Goal: Navigation & Orientation: Find specific page/section

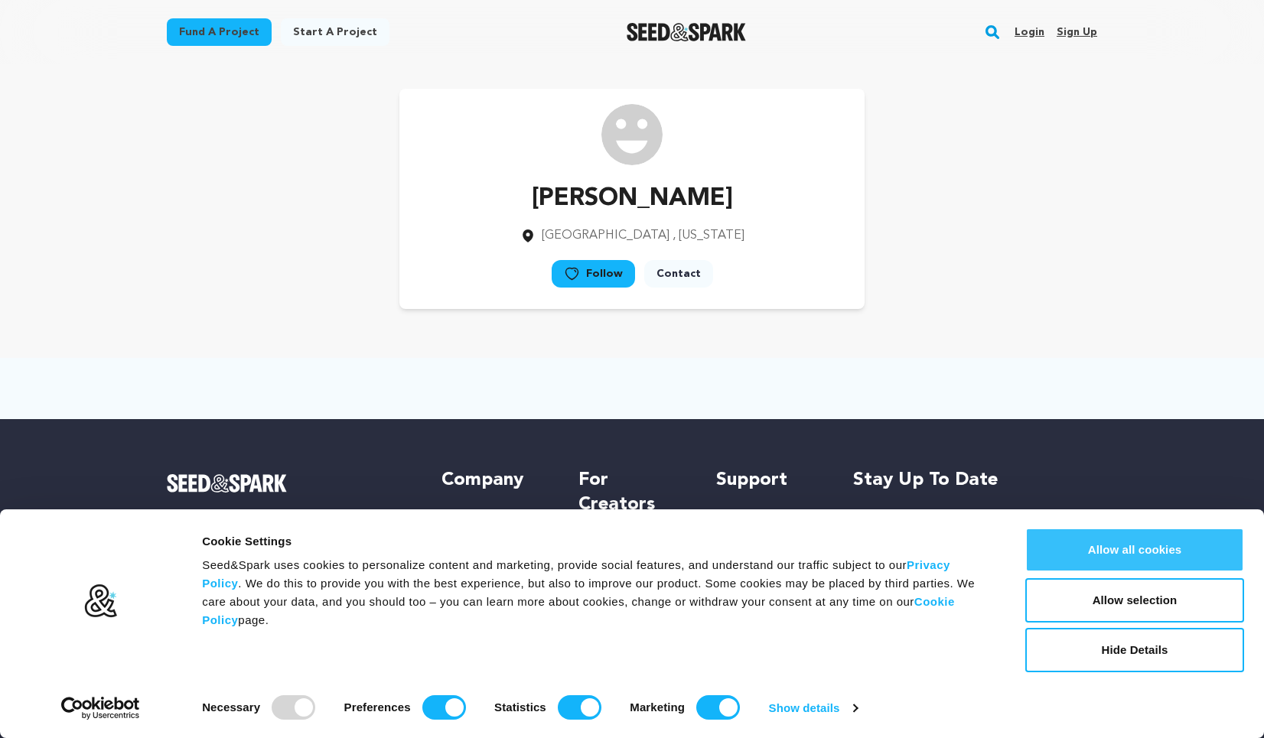
click at [1151, 549] on button "Allow all cookies" at bounding box center [1134, 550] width 219 height 44
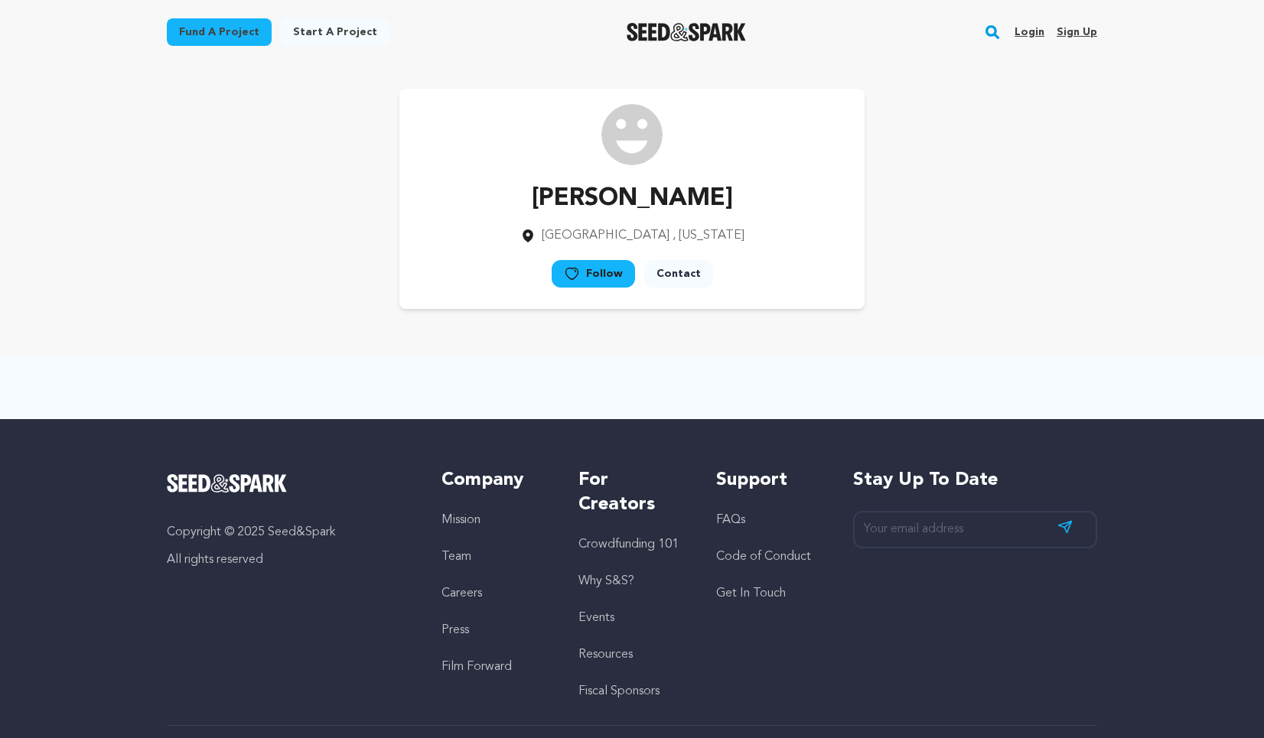
click at [674, 281] on link "Contact" at bounding box center [678, 274] width 69 height 28
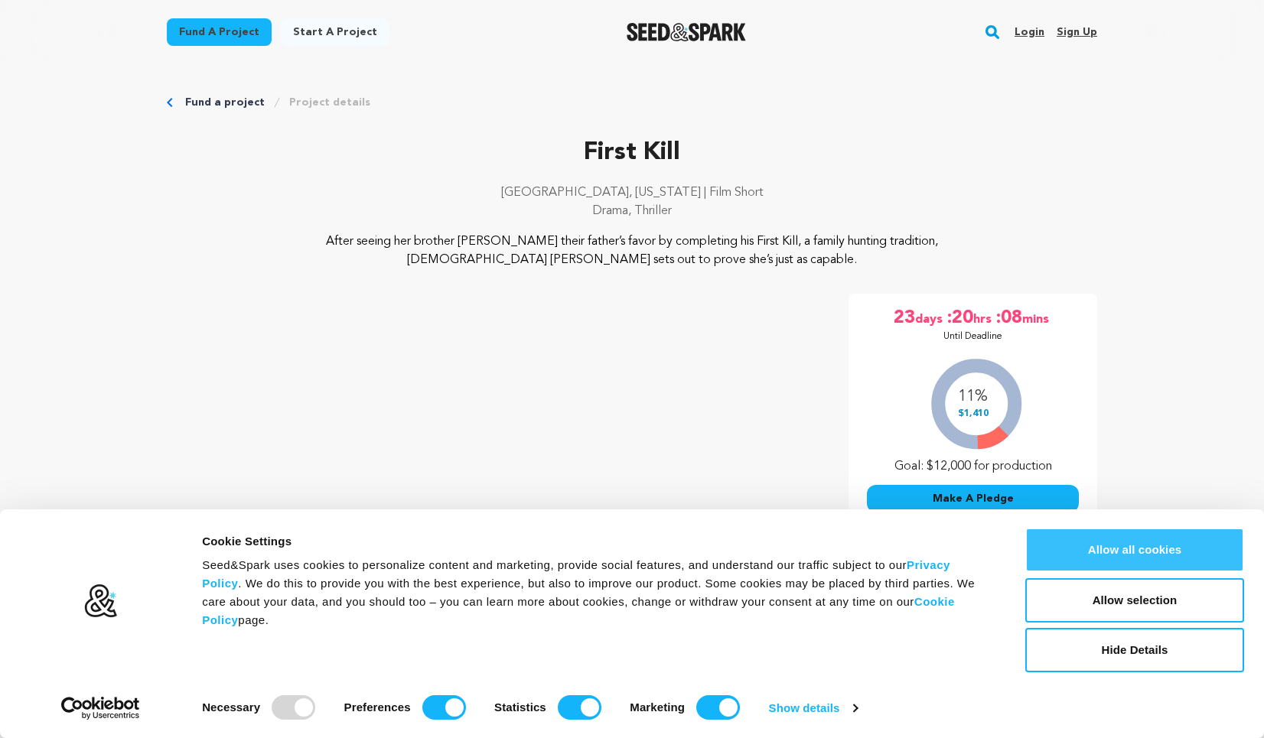
click at [1158, 542] on button "Allow all cookies" at bounding box center [1134, 550] width 219 height 44
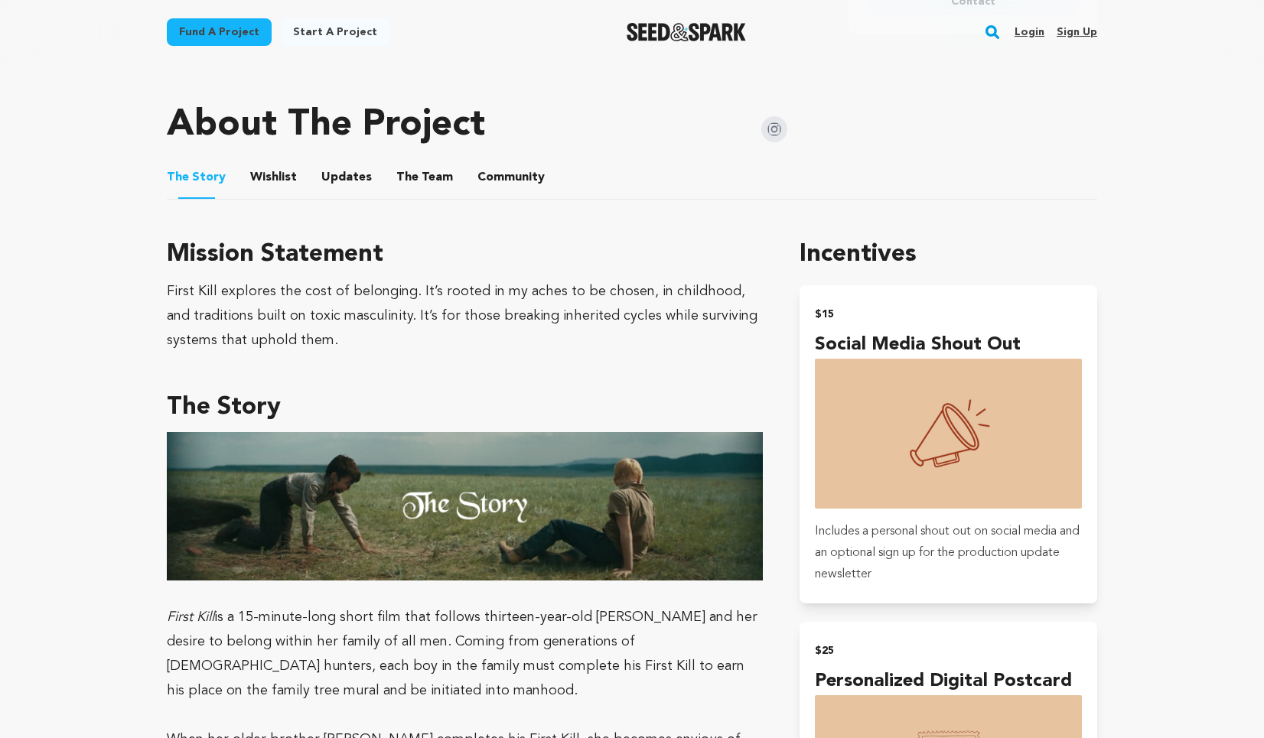
scroll to position [645, 0]
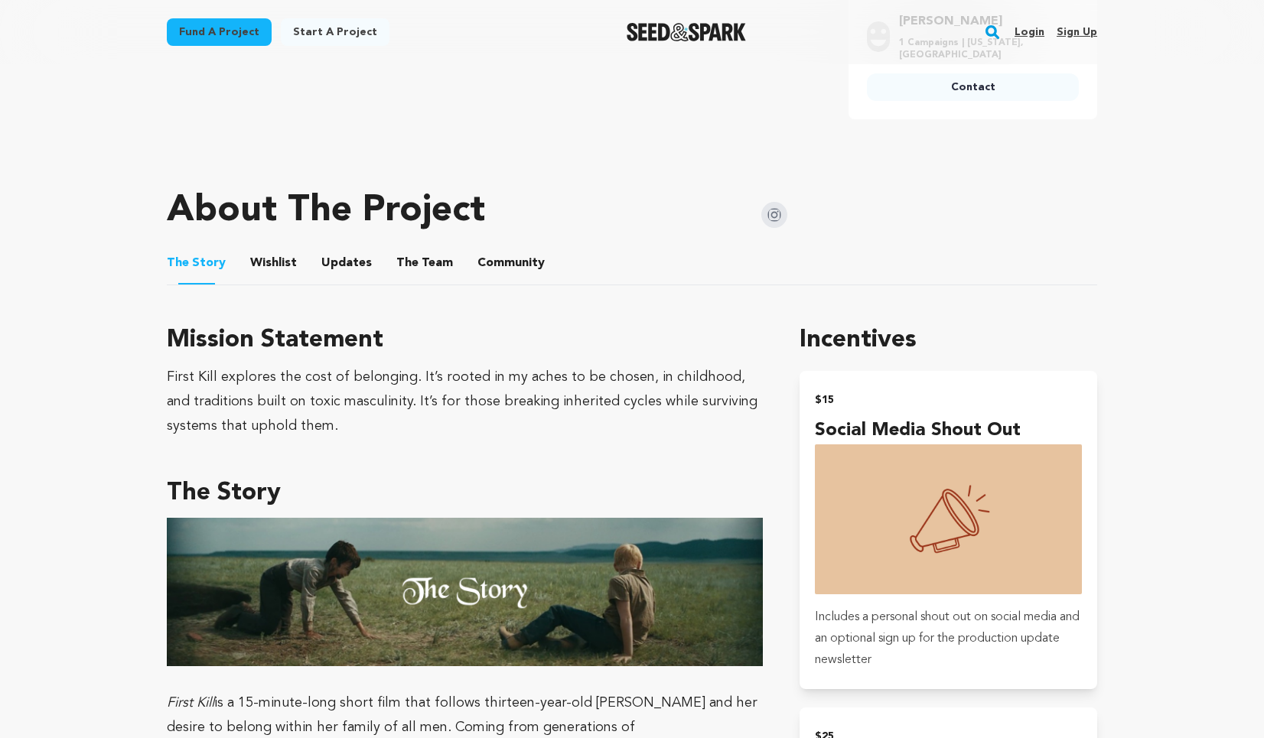
click at [268, 258] on button "Wishlist" at bounding box center [273, 266] width 37 height 37
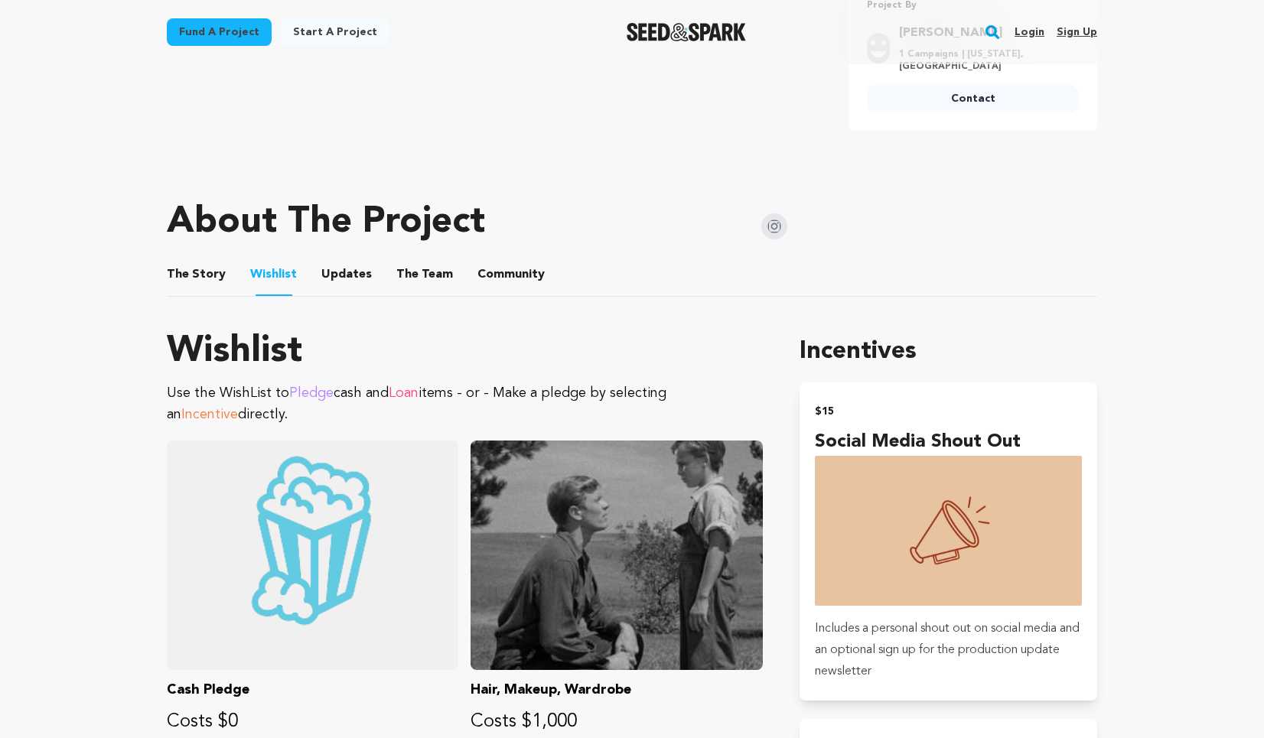
scroll to position [633, 0]
click at [348, 273] on button "Updates" at bounding box center [346, 278] width 37 height 37
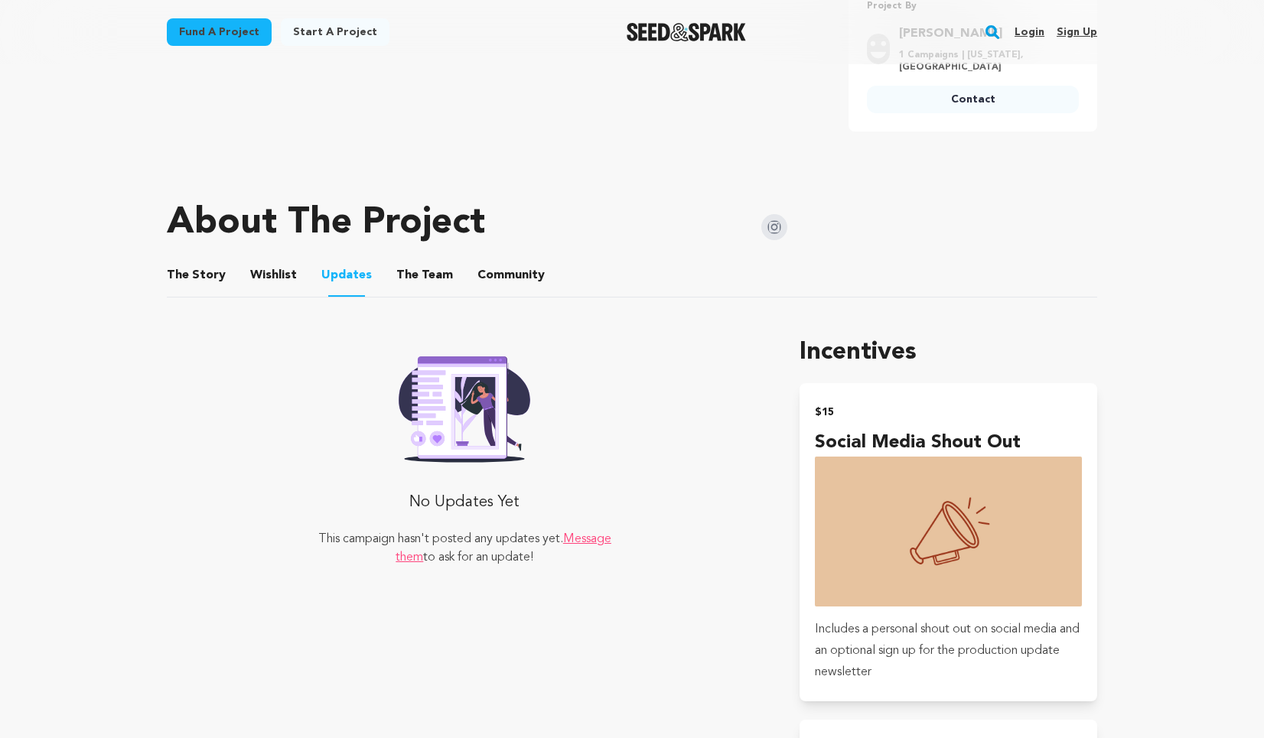
click at [406, 264] on button "The Team" at bounding box center [424, 278] width 37 height 37
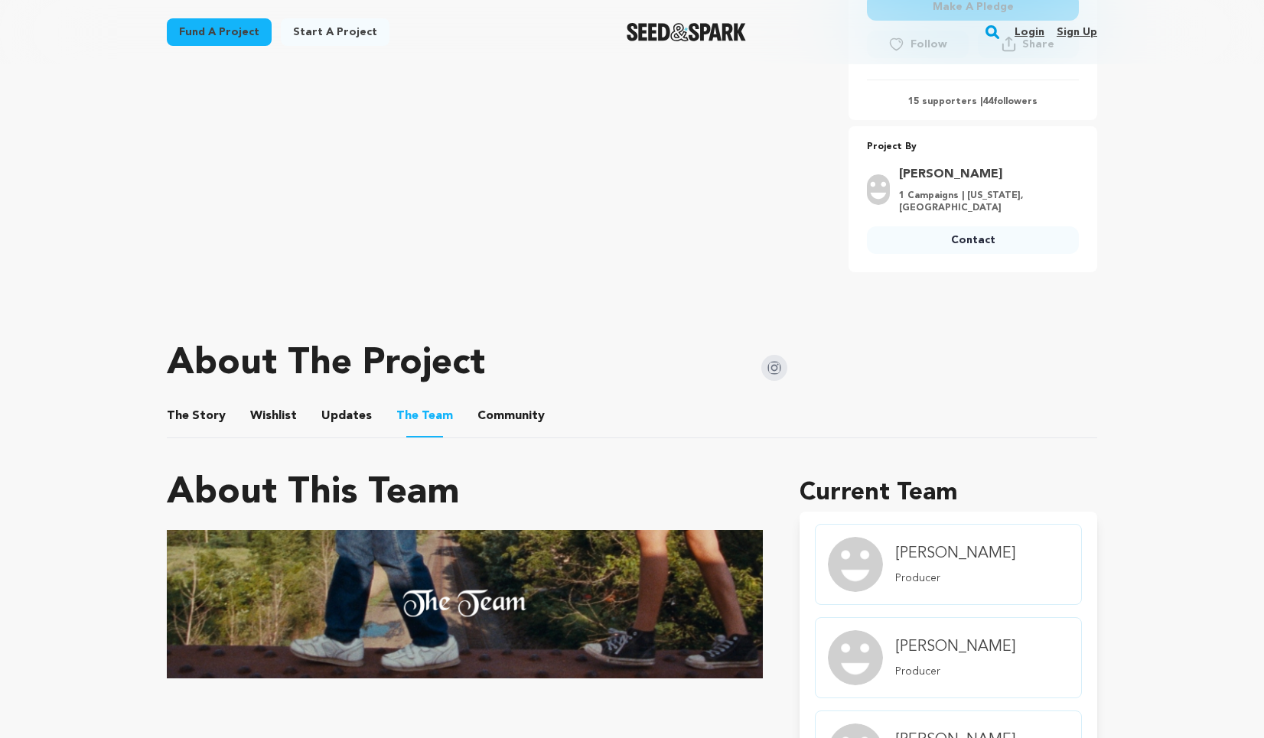
scroll to position [481, 0]
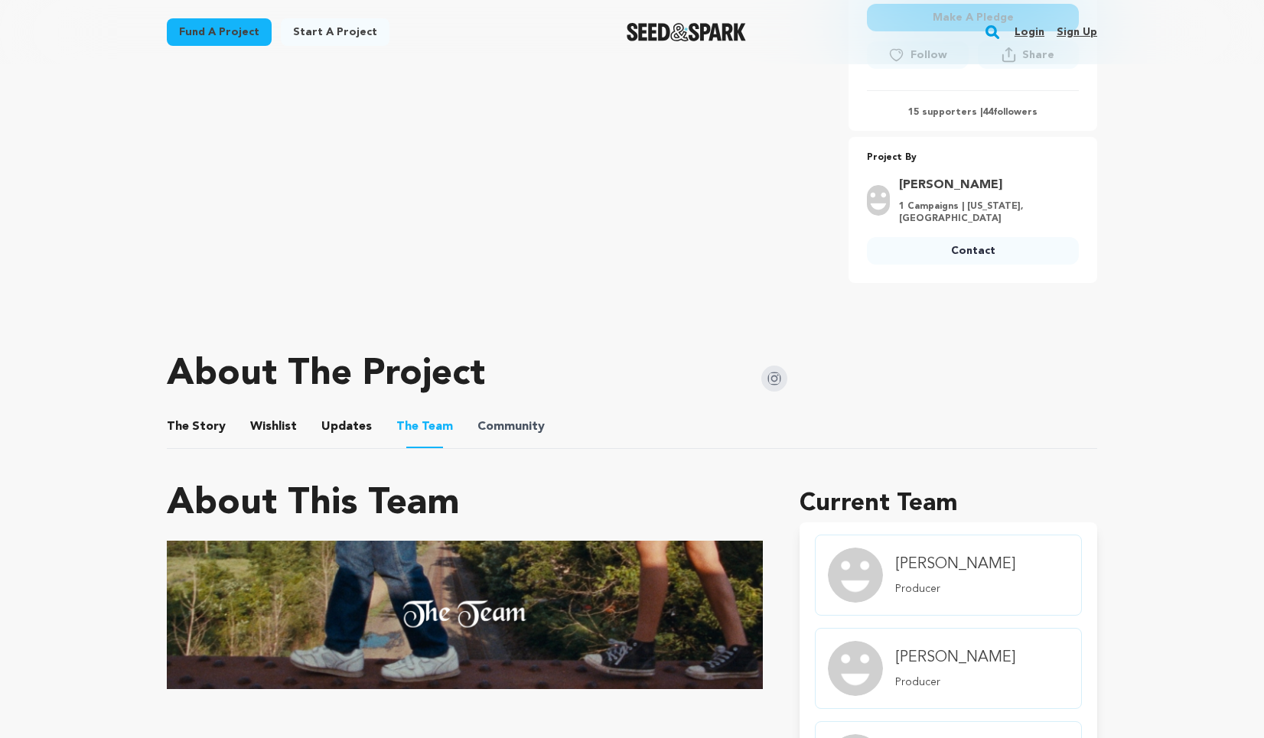
click at [531, 431] on span "Community" at bounding box center [510, 427] width 67 height 18
